Goal: Task Accomplishment & Management: Manage account settings

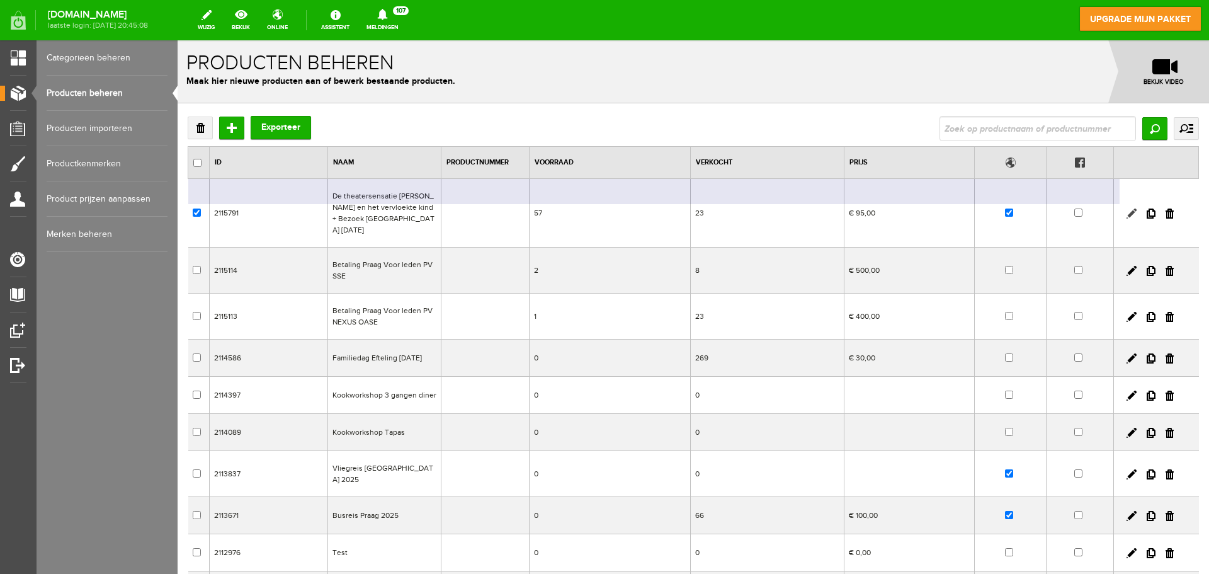
click at [1127, 208] on link at bounding box center [1132, 213] width 10 height 10
checkbox input "true"
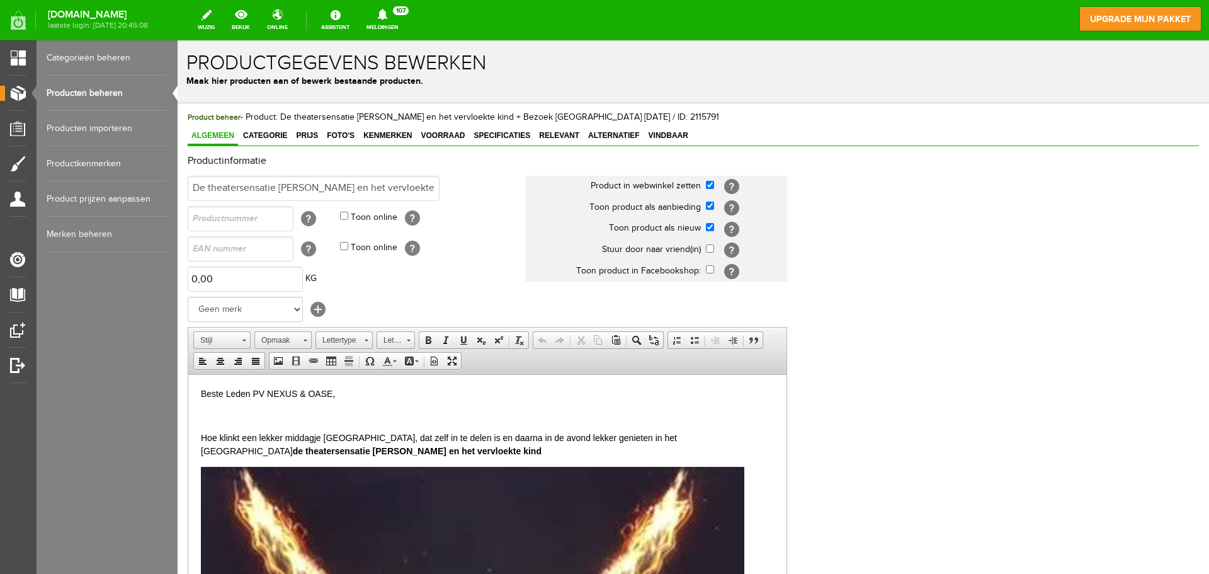
scroll to position [248, 0]
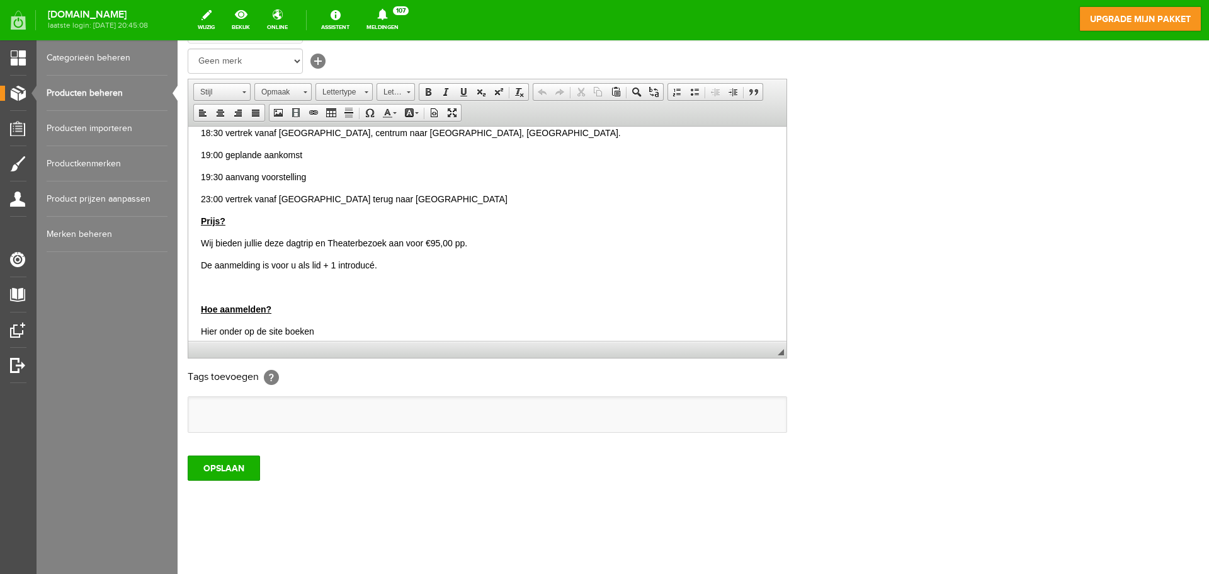
scroll to position [809, 0]
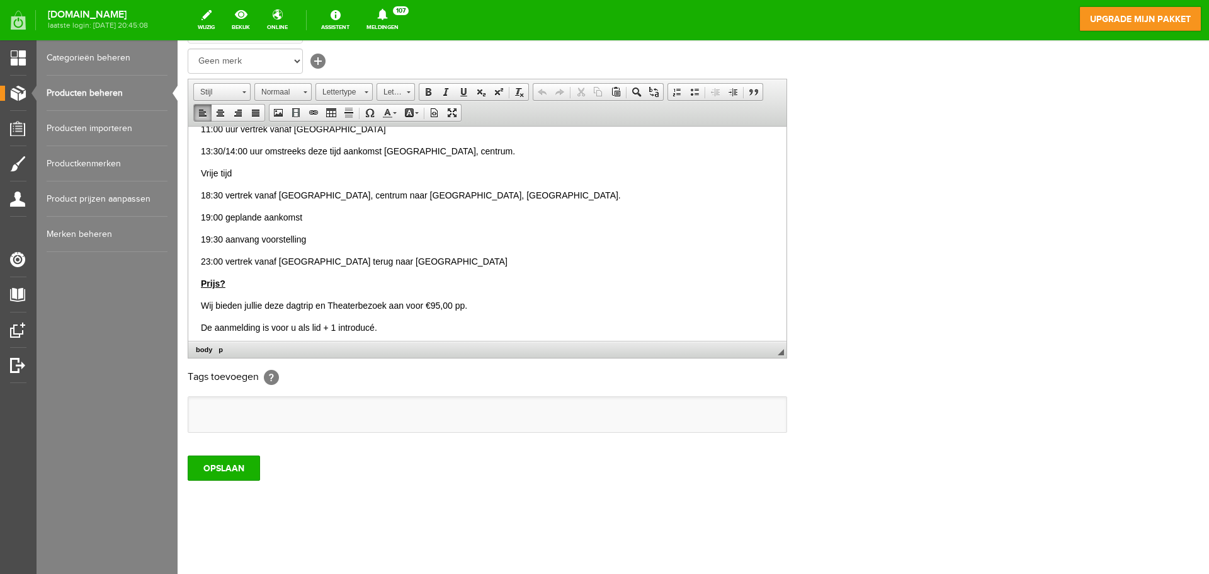
click at [488, 299] on p "Wij bieden jullie deze dagtrip en Theaterbezoek aan voor €95,00 pp." at bounding box center [487, 305] width 573 height 13
drag, startPoint x: 259, startPoint y: 316, endPoint x: 202, endPoint y: 314, distance: 58.0
click at [202, 321] on p "Voor wie?" at bounding box center [487, 327] width 573 height 13
click at [431, 95] on span at bounding box center [428, 92] width 10 height 10
click at [498, 256] on body "Beste Leden PV NEXUS & OASE, Hoe klinkt een lekker middagje [GEOGRAPHIC_DATA], …" at bounding box center [487, 3] width 573 height 1348
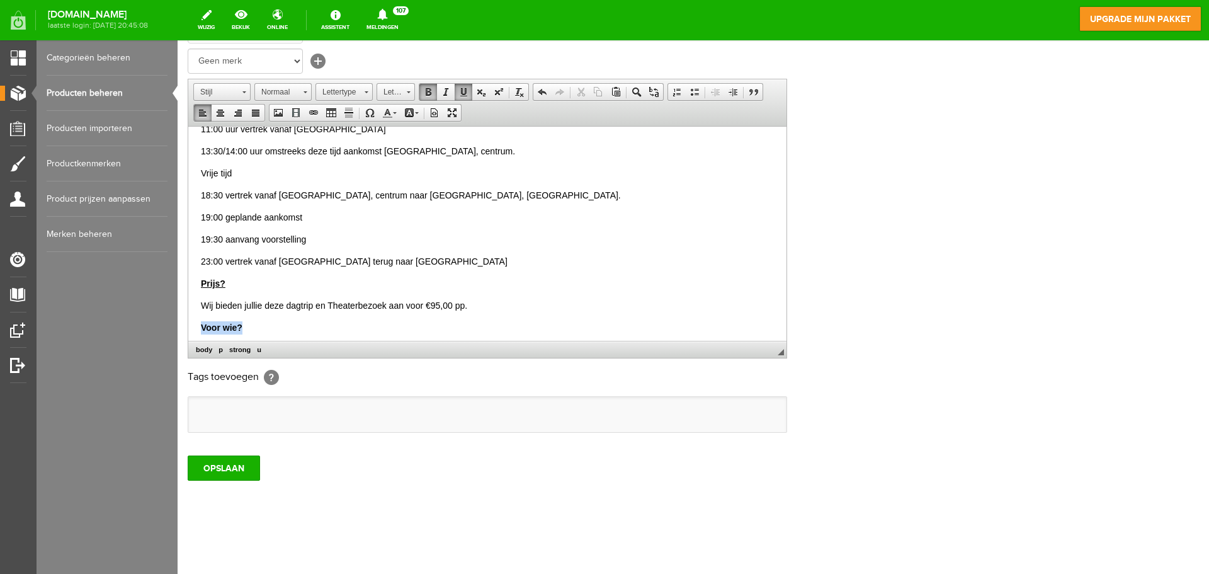
drag, startPoint x: 248, startPoint y: 319, endPoint x: 202, endPoint y: 314, distance: 46.9
click at [202, 321] on p "Voor wie?" at bounding box center [487, 327] width 573 height 13
click at [465, 88] on span at bounding box center [463, 92] width 10 height 10
click at [540, 276] on p "Prijs?" at bounding box center [487, 282] width 573 height 13
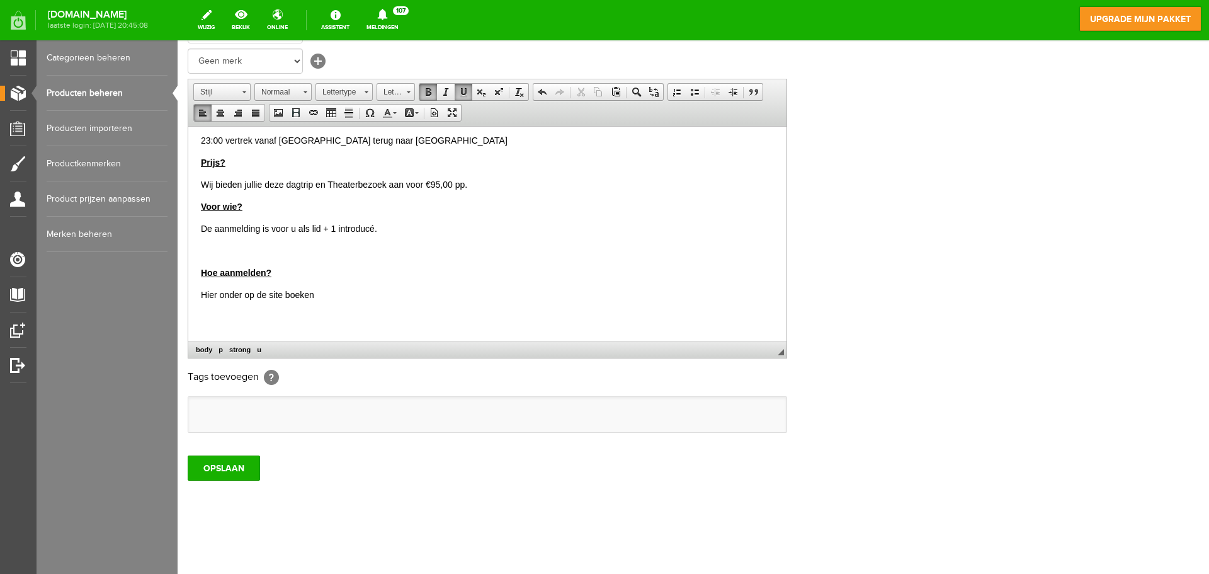
scroll to position [935, 0]
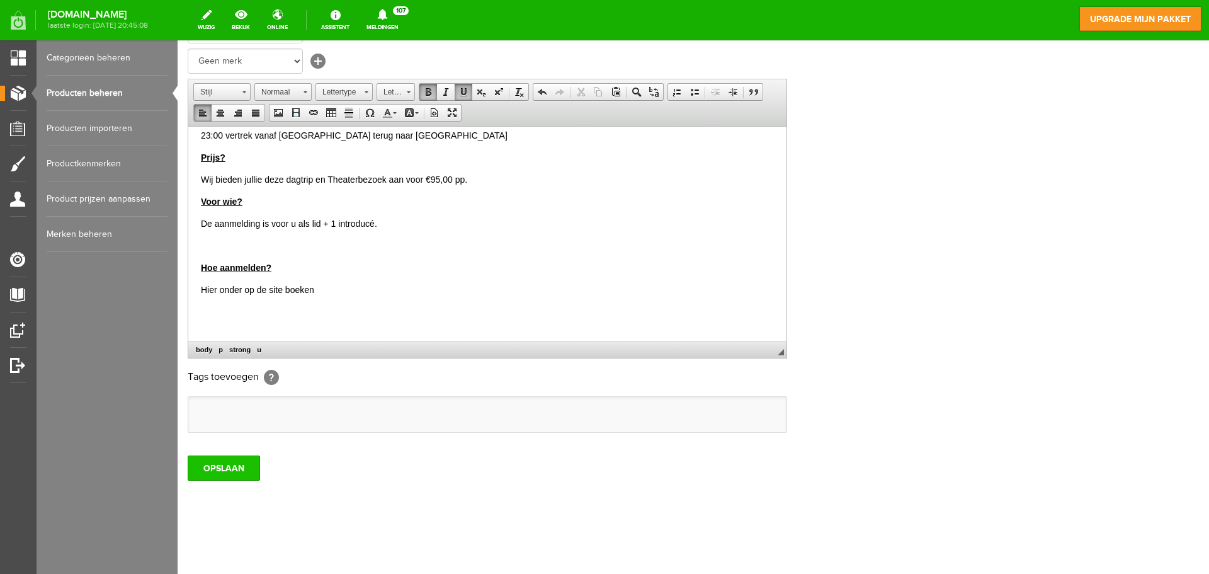
click at [228, 467] on input "OPSLAAN" at bounding box center [224, 467] width 72 height 25
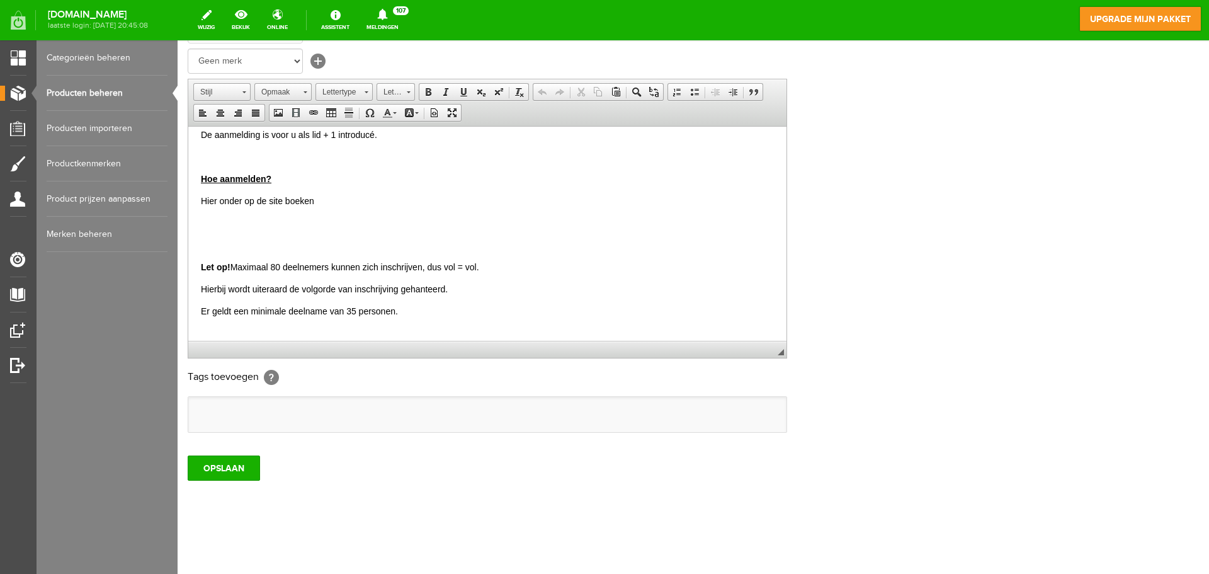
scroll to position [1146, 0]
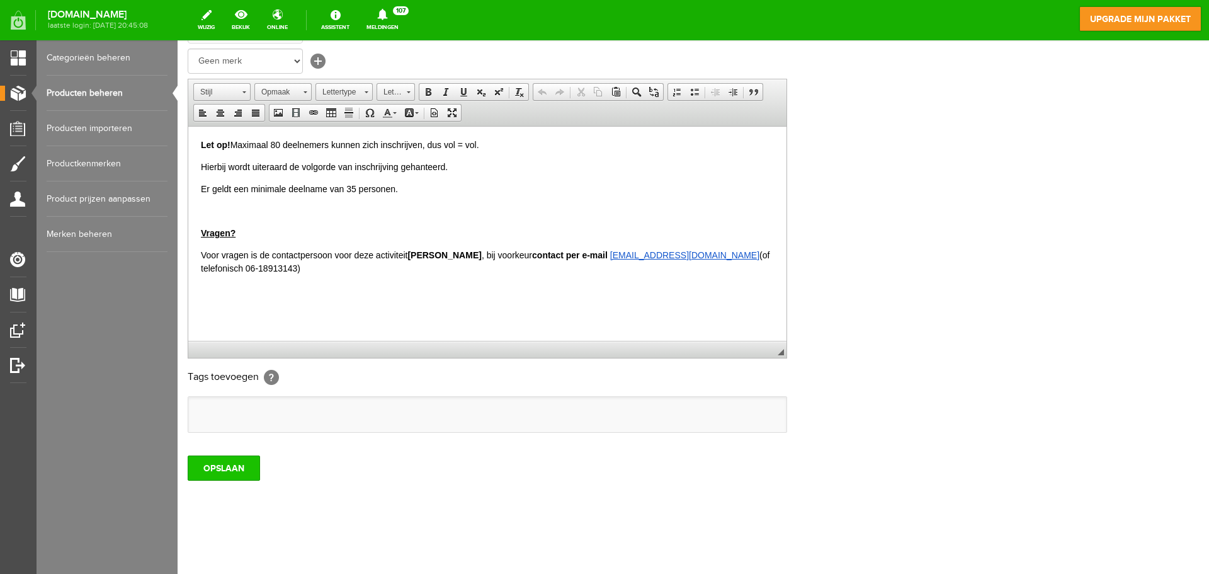
click at [234, 472] on input "OPSLAAN" at bounding box center [224, 467] width 72 height 25
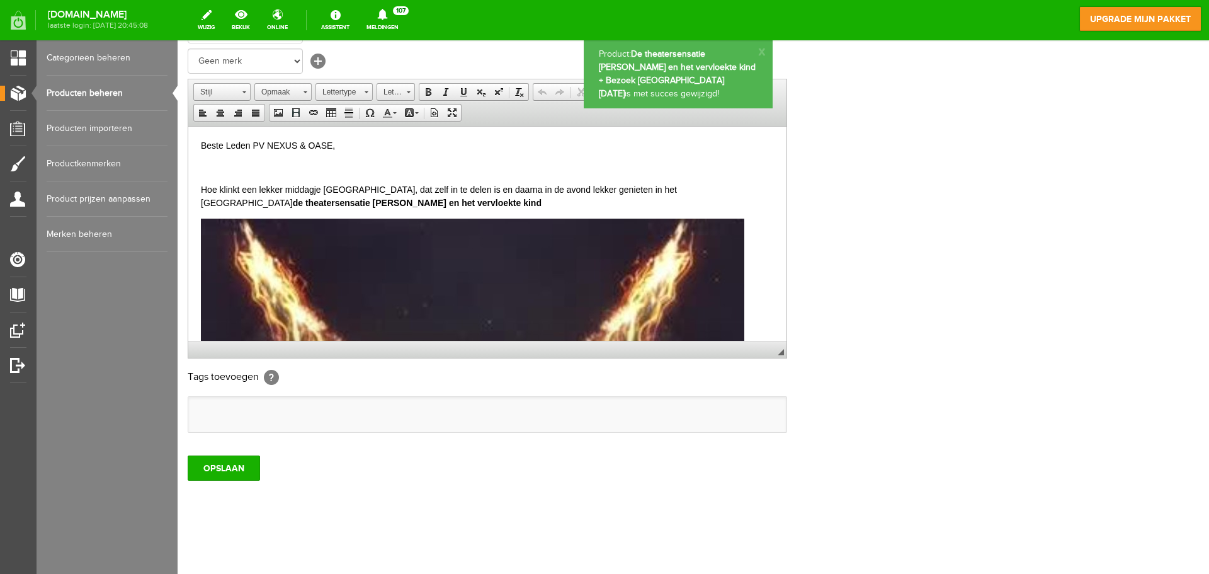
scroll to position [0, 0]
